Goal: Task Accomplishment & Management: Use online tool/utility

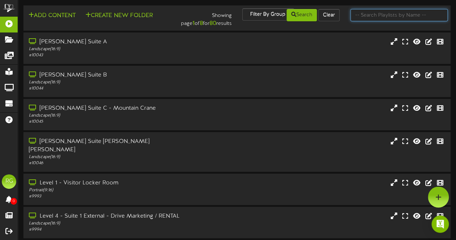
click at [381, 16] on input "text" at bounding box center [398, 15] width 97 height 12
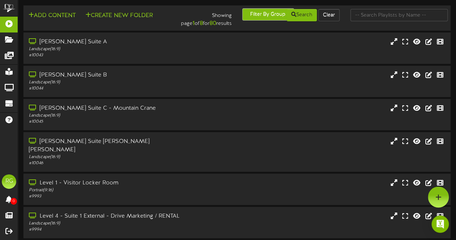
click at [267, 15] on button "Filter By Group" at bounding box center [268, 14] width 52 height 12
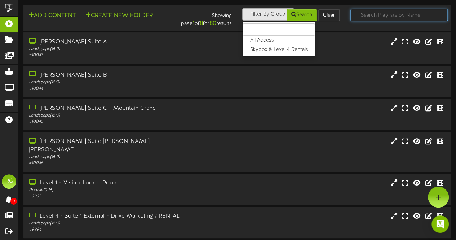
click at [388, 15] on input "text" at bounding box center [398, 15] width 97 height 12
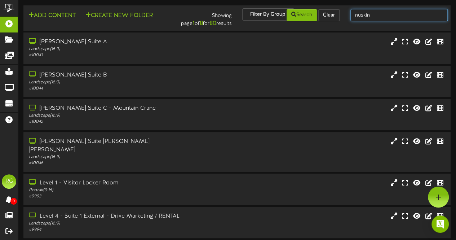
type input "nuskin"
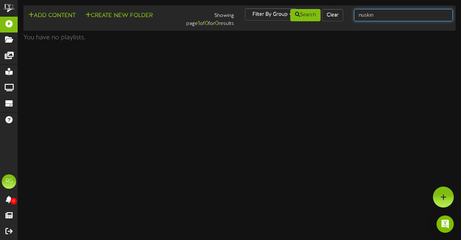
drag, startPoint x: 373, startPoint y: 18, endPoint x: 306, endPoint y: 22, distance: 66.8
click at [306, 22] on div "Add Content Create New Folder Showing page 1 of 0 for 0 results Filter By Group…" at bounding box center [239, 17] width 437 height 19
type input "suite 4"
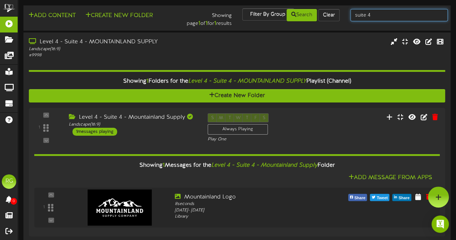
click at [380, 17] on input "suite 4" at bounding box center [398, 15] width 97 height 12
type input "suite 5"
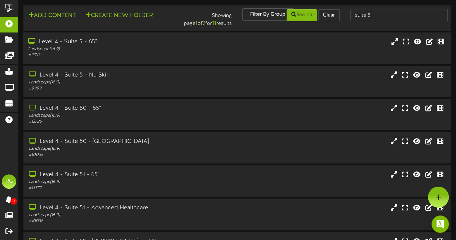
click at [74, 52] on div "Landscape ( 16:9 )" at bounding box center [112, 49] width 168 height 6
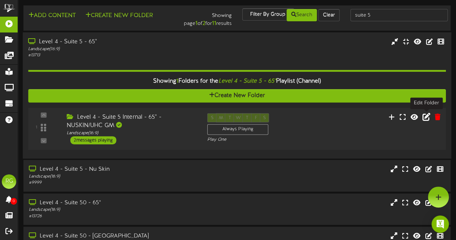
click at [427, 118] on icon at bounding box center [426, 116] width 8 height 8
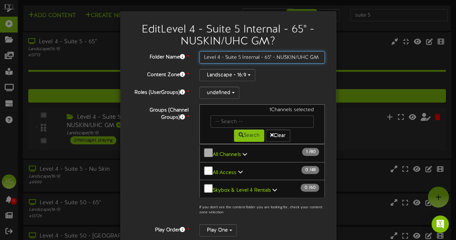
click at [242, 58] on input "Level 4 - Suite 5 Internal - 65" - NUSKIN/UHC GM" at bounding box center [262, 57] width 126 height 12
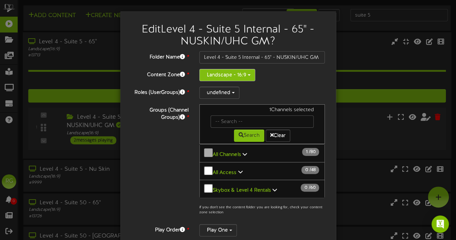
click at [239, 73] on button "Landscape - 16:9" at bounding box center [227, 75] width 56 height 12
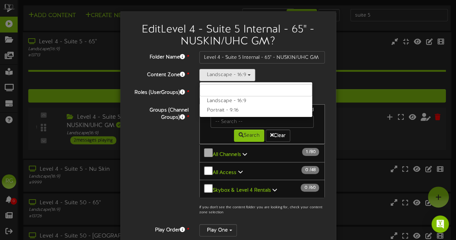
click at [275, 69] on div "Landscape - 16:9 Landscape - 16:9 Portrait - 9:16" at bounding box center [262, 75] width 126 height 12
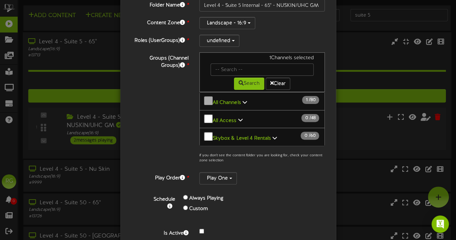
scroll to position [73, 0]
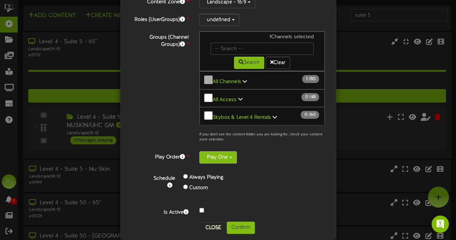
click at [222, 151] on button "Play One" at bounding box center [217, 157] width 37 height 12
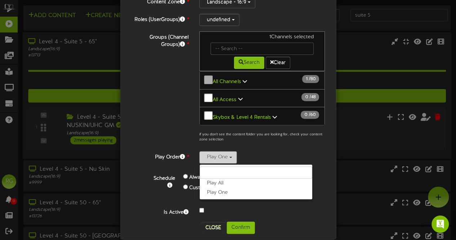
click at [221, 151] on button "Play One" at bounding box center [217, 157] width 37 height 12
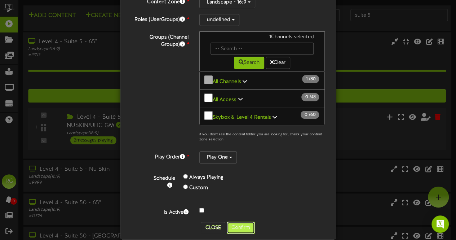
click at [241, 221] on button "Confirm" at bounding box center [241, 227] width 28 height 12
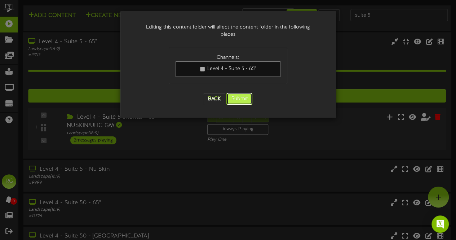
click at [239, 93] on button "Submit" at bounding box center [239, 99] width 26 height 12
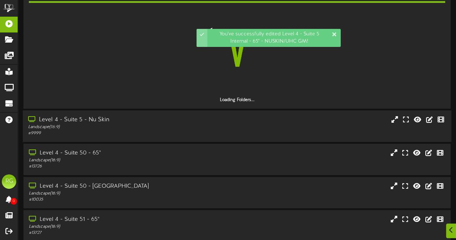
scroll to position [69, 0]
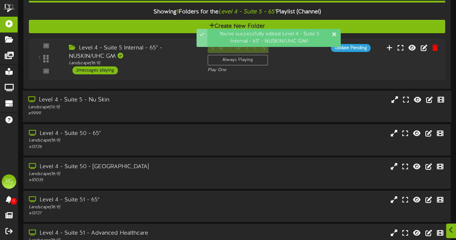
click at [117, 104] on div "Landscape ( 16:9 )" at bounding box center [112, 107] width 168 height 6
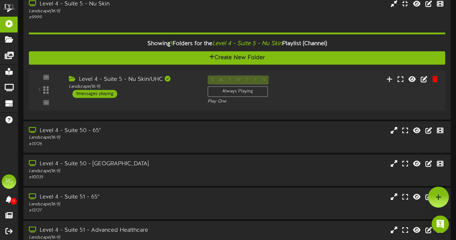
scroll to position [162, 0]
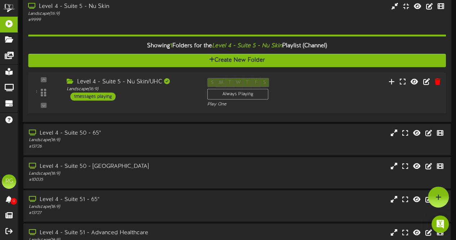
click at [98, 95] on div "1 messages playing" at bounding box center [92, 97] width 45 height 8
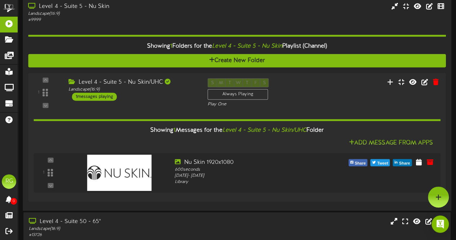
scroll to position [0, 0]
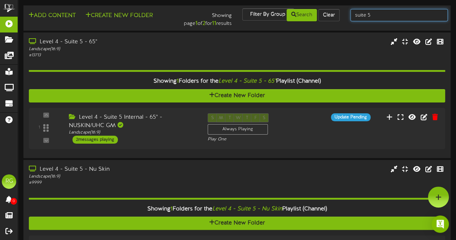
click at [385, 16] on input "suite 5" at bounding box center [398, 15] width 97 height 12
type input "suite 7"
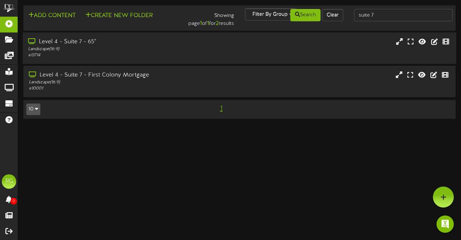
click at [116, 43] on div "Level 4 - Suite 7 - 65"" at bounding box center [113, 42] width 170 height 8
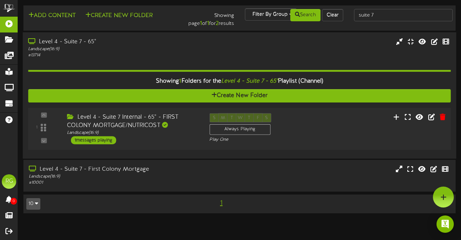
click at [152, 139] on div "Level 4 - Suite 7 Internal - 65" - FIRST COLONY MORTGAGE/NUTRICOST Landscape ( …" at bounding box center [133, 128] width 142 height 31
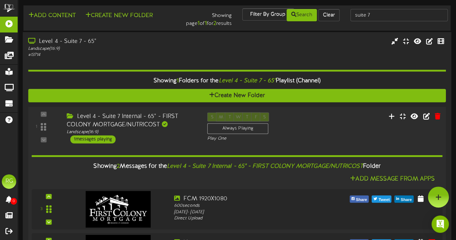
click at [94, 141] on div "1 messages playing" at bounding box center [92, 139] width 45 height 8
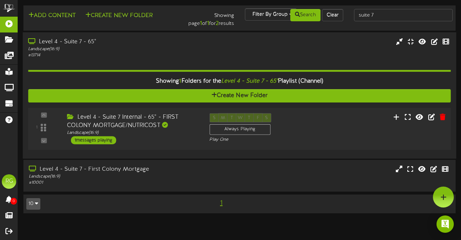
click at [94, 141] on div "1 messages playing" at bounding box center [93, 140] width 45 height 8
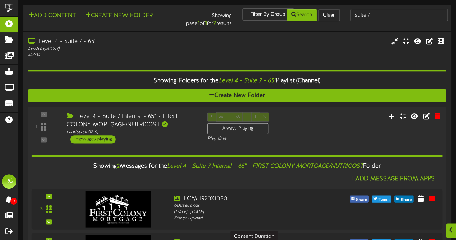
scroll to position [111, 0]
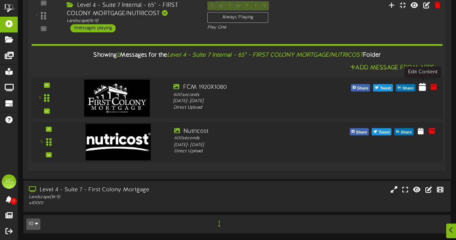
click at [421, 85] on icon at bounding box center [422, 87] width 7 height 8
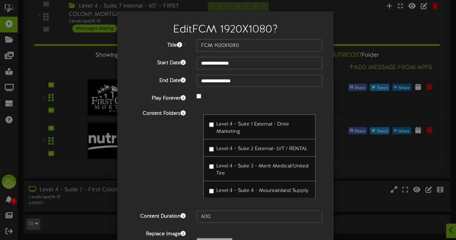
click at [365, 22] on div "**********" at bounding box center [228, 120] width 456 height 240
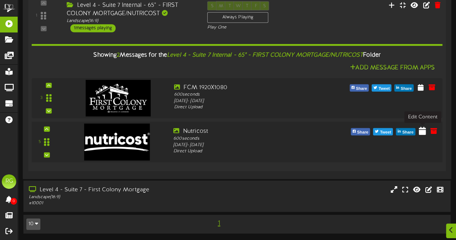
click at [421, 129] on icon at bounding box center [422, 130] width 7 height 8
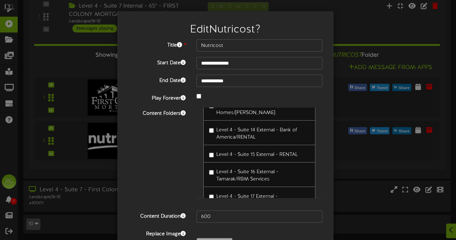
scroll to position [47, 0]
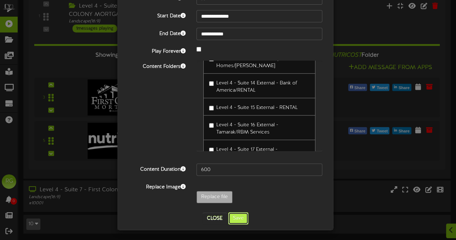
click at [239, 217] on button "Save" at bounding box center [238, 218] width 20 height 12
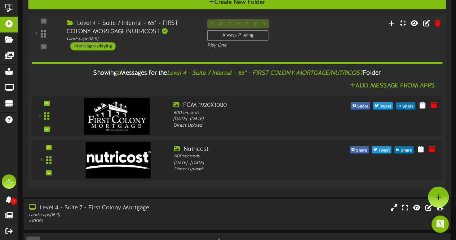
scroll to position [0, 0]
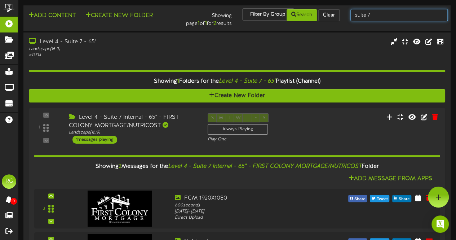
click at [377, 13] on input "suite 7" at bounding box center [398, 15] width 97 height 12
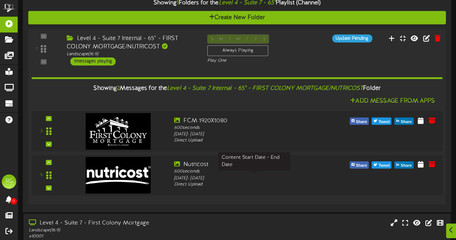
scroll to position [79, 0]
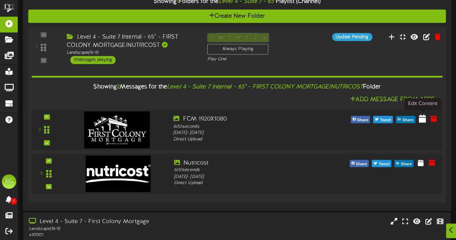
click at [424, 119] on icon at bounding box center [422, 118] width 7 height 8
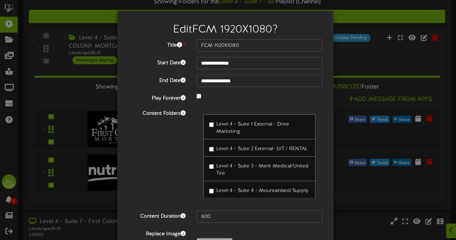
click at [353, 84] on div "**********" at bounding box center [228, 120] width 456 height 240
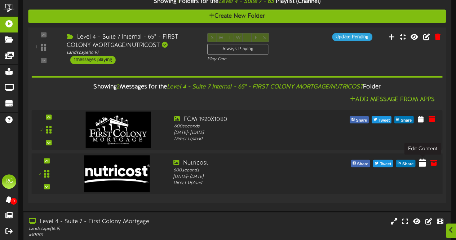
click at [424, 164] on icon at bounding box center [422, 162] width 7 height 8
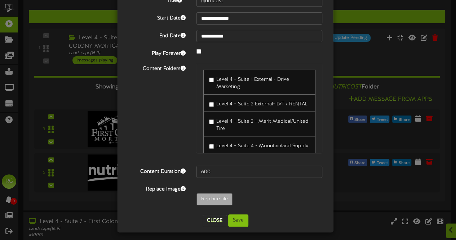
scroll to position [47, 0]
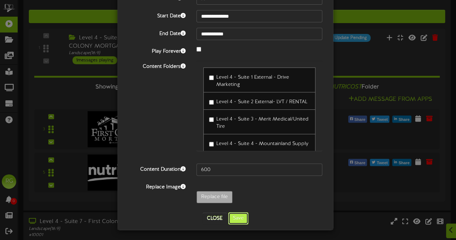
click at [239, 214] on button "Save" at bounding box center [238, 218] width 20 height 12
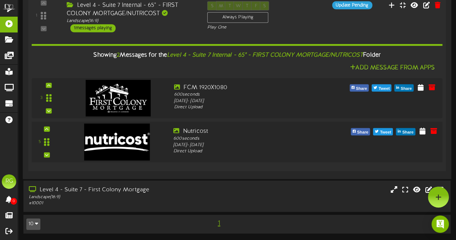
scroll to position [0, 0]
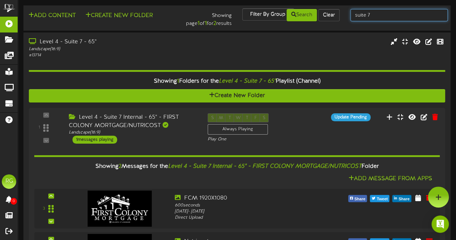
click at [386, 16] on input "suite 7" at bounding box center [398, 15] width 97 height 12
type input "suite 9"
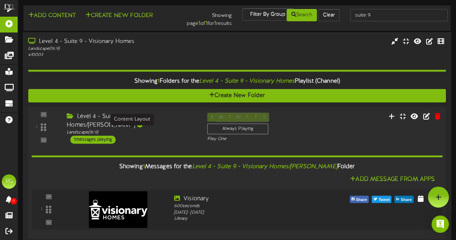
scroll to position [8, 0]
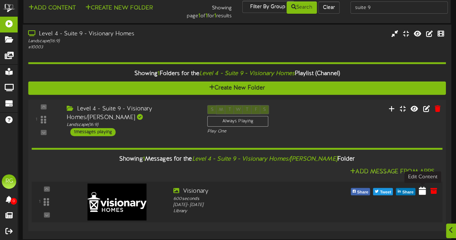
click at [421, 189] on icon at bounding box center [422, 190] width 7 height 8
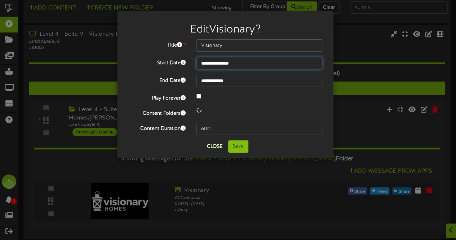
click at [244, 62] on input "**********" at bounding box center [259, 63] width 126 height 12
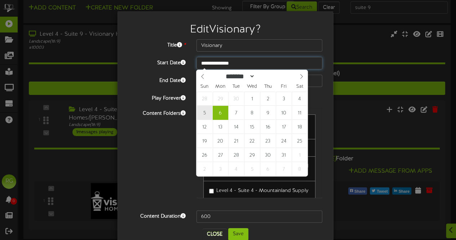
type input "**********"
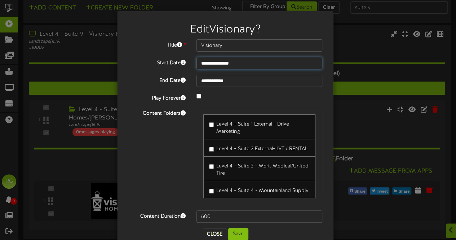
scroll to position [16, 0]
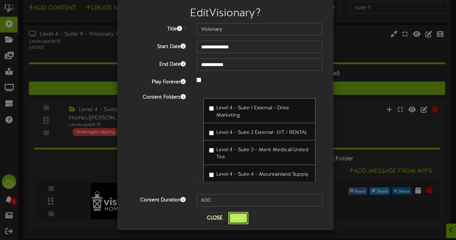
click at [240, 218] on button "Save" at bounding box center [238, 217] width 20 height 12
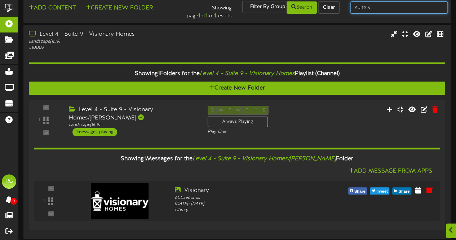
click at [373, 12] on input "suite 9" at bounding box center [398, 7] width 97 height 12
type input "suite 18"
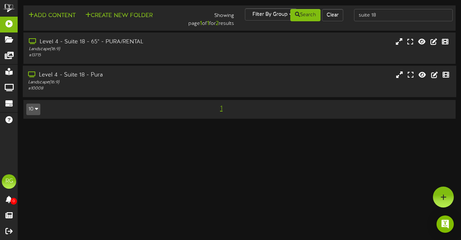
click at [128, 76] on div "Level 4 - Suite 18 - Pura" at bounding box center [113, 75] width 170 height 8
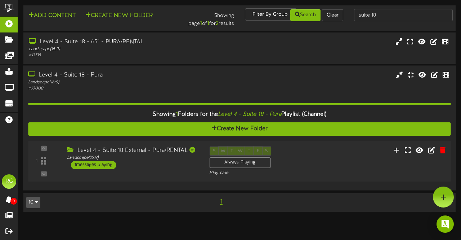
click at [89, 163] on div "1 messages playing" at bounding box center [93, 165] width 45 height 8
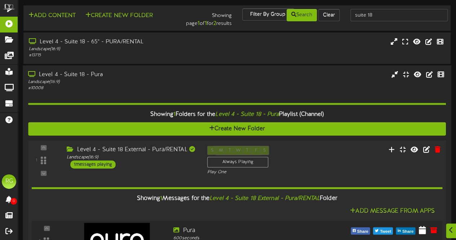
click at [421, 226] on icon at bounding box center [422, 230] width 7 height 8
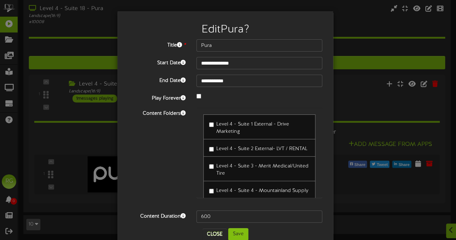
scroll to position [16, 0]
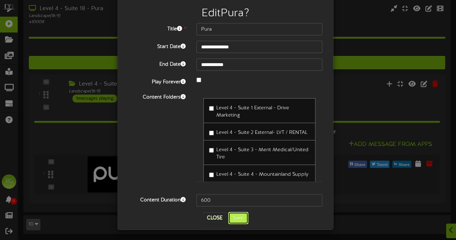
click at [236, 219] on button "Save" at bounding box center [238, 217] width 20 height 12
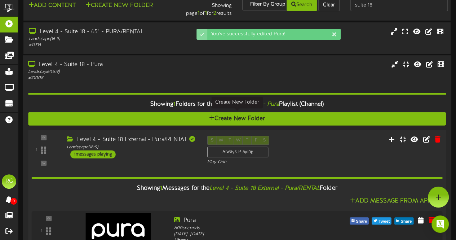
scroll to position [0, 0]
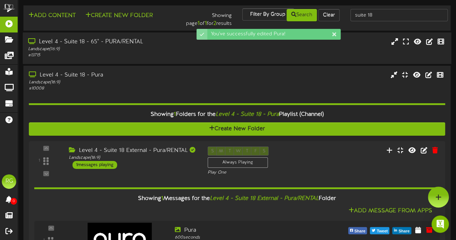
click at [173, 49] on div "Landscape ( 16:9 )" at bounding box center [112, 49] width 168 height 6
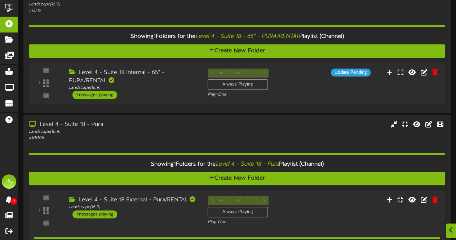
scroll to position [45, 0]
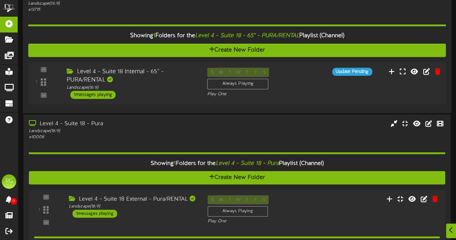
click at [98, 95] on div "1 messages playing" at bounding box center [92, 94] width 45 height 8
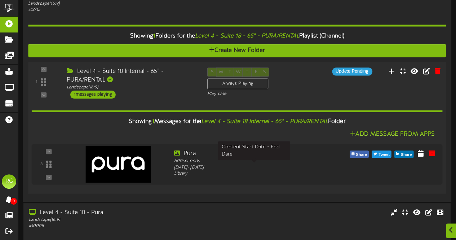
scroll to position [79, 0]
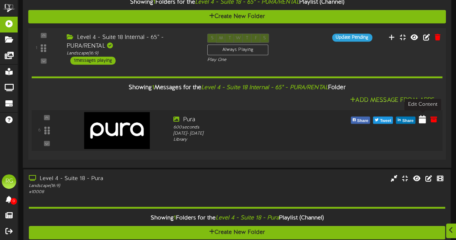
click at [422, 119] on icon at bounding box center [422, 119] width 7 height 8
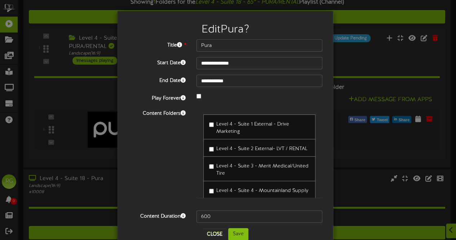
scroll to position [155, 0]
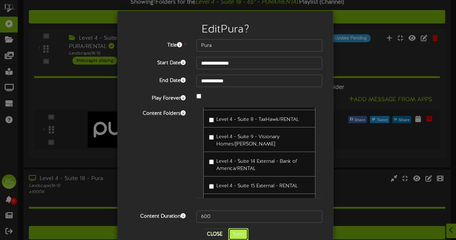
click at [234, 238] on button "Save" at bounding box center [238, 234] width 20 height 12
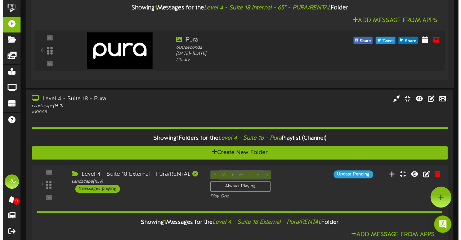
scroll to position [0, 0]
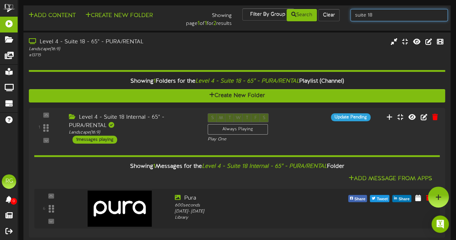
click at [378, 17] on input "suite 18" at bounding box center [398, 15] width 97 height 12
type input "suite 22"
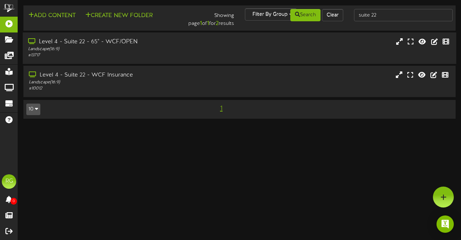
click at [150, 50] on div "Landscape ( 16:9 )" at bounding box center [113, 49] width 170 height 6
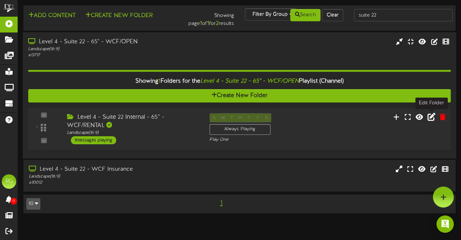
click at [433, 118] on icon at bounding box center [432, 116] width 8 height 8
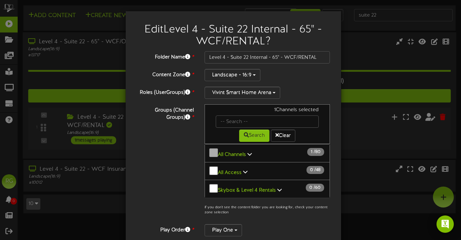
click at [354, 150] on div "Edit Level 4 - Suite 22 Internal - 65" - WCF/RENTAL ? Folder Name * Level 4 - S…" at bounding box center [230, 120] width 461 height 240
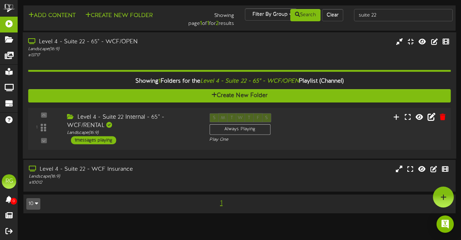
click at [100, 139] on div "1 messages playing" at bounding box center [93, 140] width 45 height 8
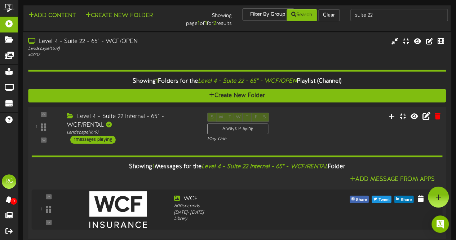
scroll to position [68, 0]
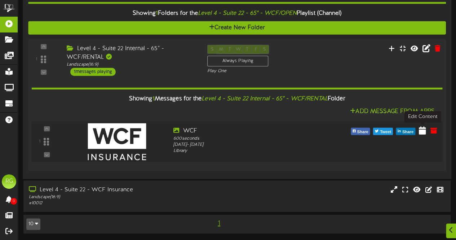
click at [424, 129] on icon at bounding box center [422, 130] width 7 height 8
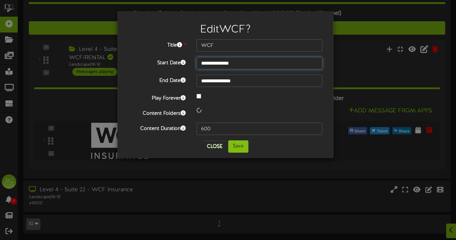
click at [217, 64] on input "**********" at bounding box center [259, 63] width 126 height 12
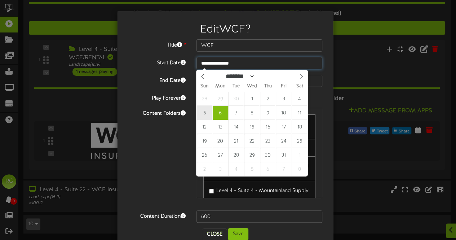
type input "**********"
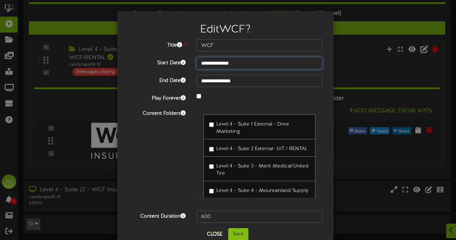
scroll to position [16, 0]
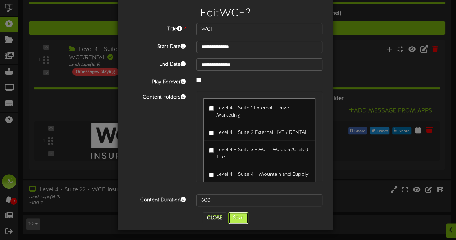
click at [232, 219] on button "Save" at bounding box center [238, 217] width 20 height 12
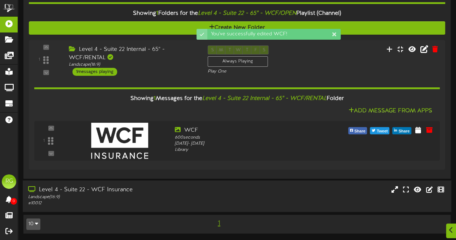
click at [131, 194] on div "Landscape ( 16:9 )" at bounding box center [112, 197] width 168 height 6
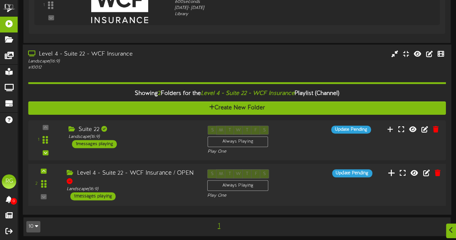
scroll to position [205, 0]
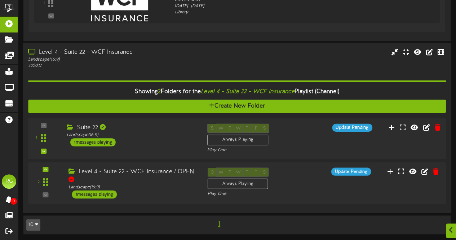
click at [104, 141] on div "1 messages playing" at bounding box center [92, 142] width 45 height 8
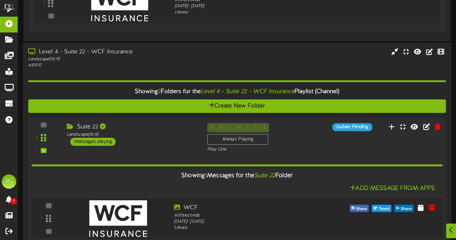
scroll to position [293, 0]
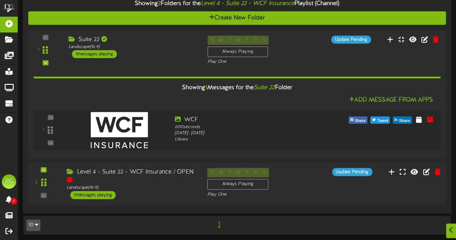
click at [90, 193] on div "1 messages playing" at bounding box center [92, 195] width 45 height 8
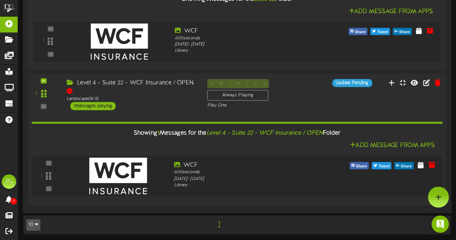
scroll to position [343, 0]
